Goal: Navigation & Orientation: Understand site structure

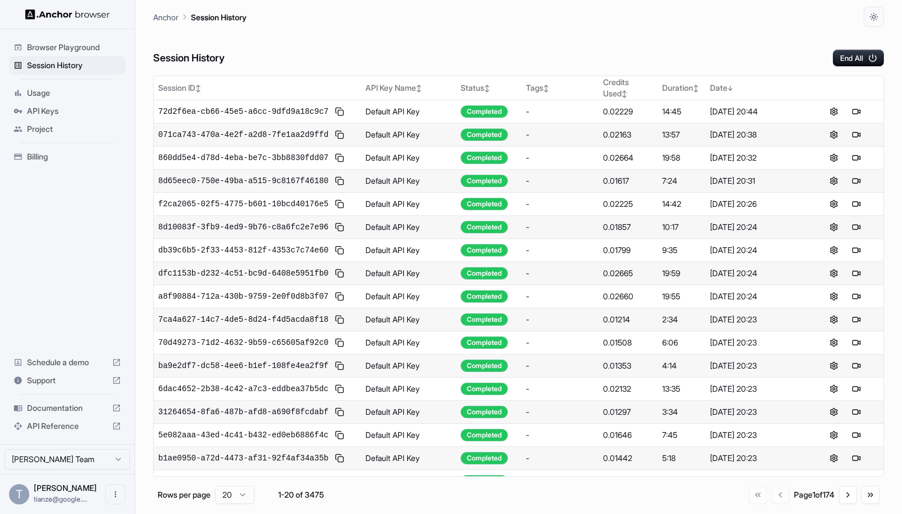
click at [60, 161] on span "Billing" at bounding box center [74, 156] width 94 height 11
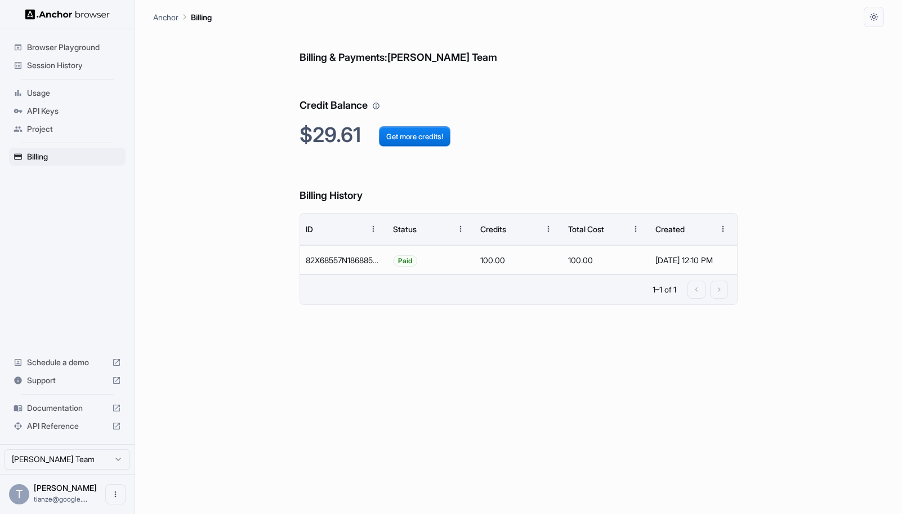
click at [60, 71] on span "Session History" at bounding box center [74, 65] width 94 height 11
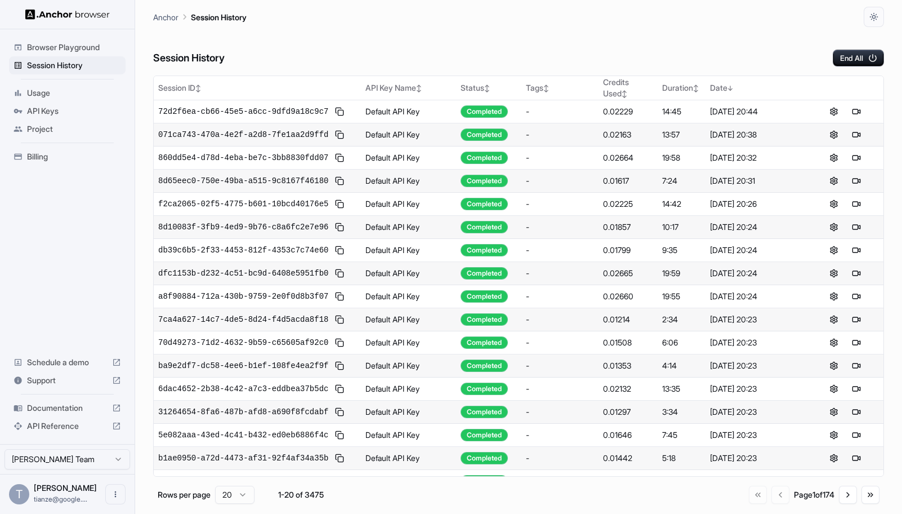
click at [48, 135] on span "Project" at bounding box center [74, 128] width 94 height 11
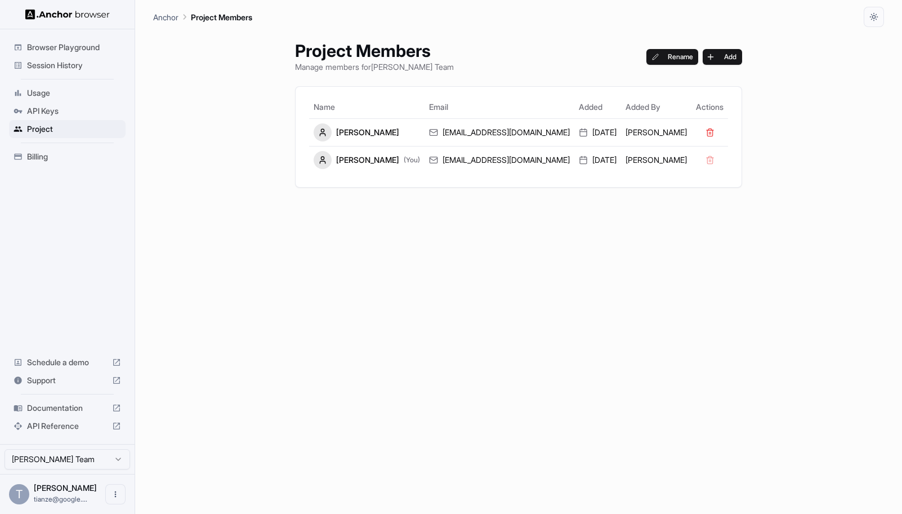
click at [50, 115] on span "API Keys" at bounding box center [74, 110] width 94 height 11
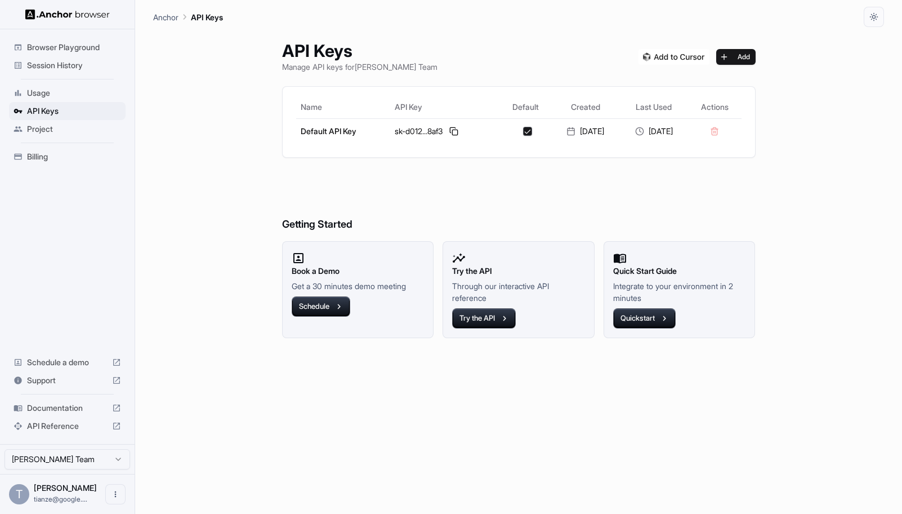
click at [50, 102] on div "Usage" at bounding box center [67, 93] width 117 height 18
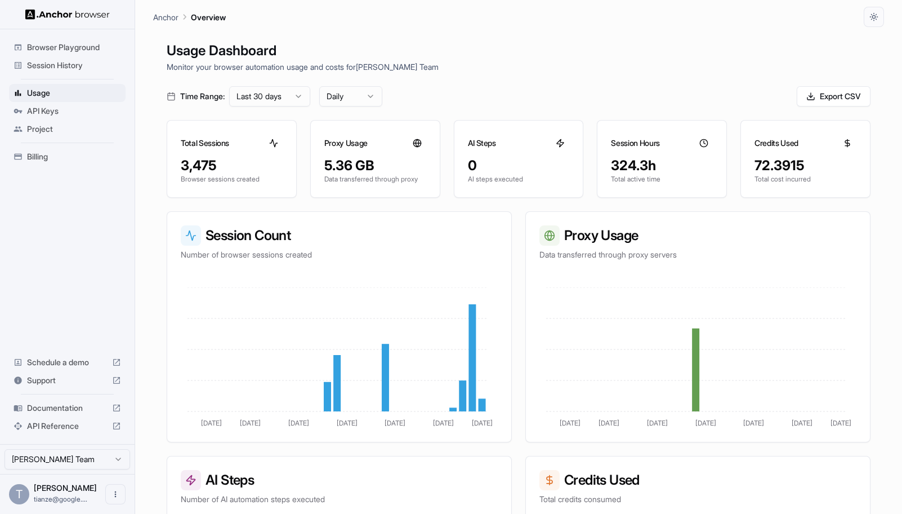
click at [50, 117] on span "API Keys" at bounding box center [74, 110] width 94 height 11
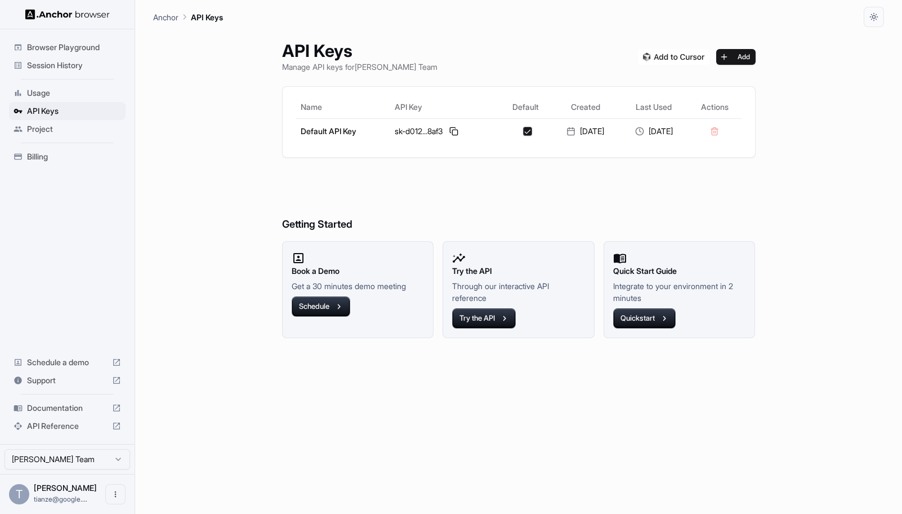
click at [48, 130] on span "Project" at bounding box center [74, 128] width 94 height 11
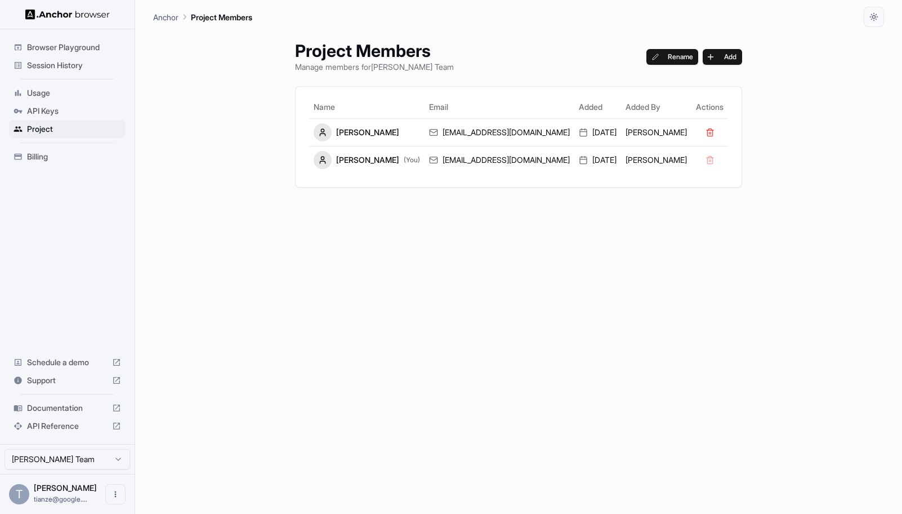
click at [51, 162] on span "Billing" at bounding box center [74, 156] width 94 height 11
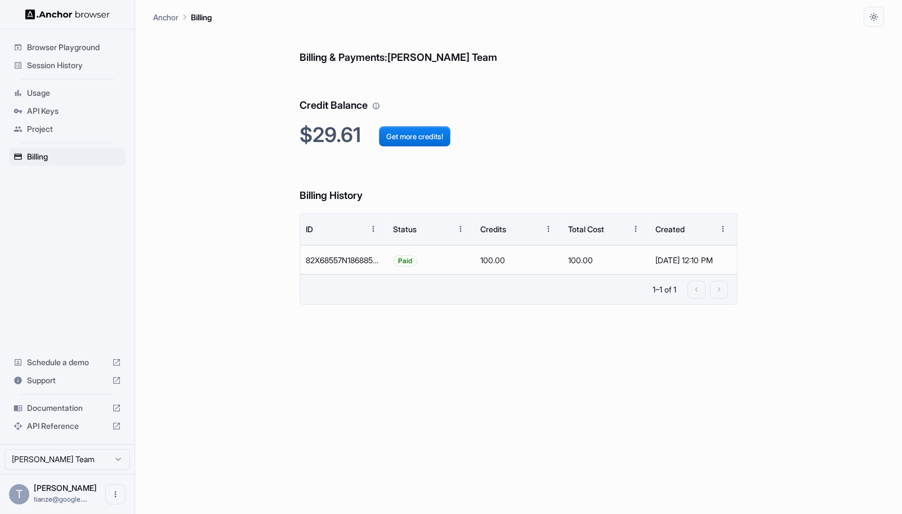
click at [84, 71] on span "Session History" at bounding box center [74, 65] width 94 height 11
